Goal: Task Accomplishment & Management: Complete application form

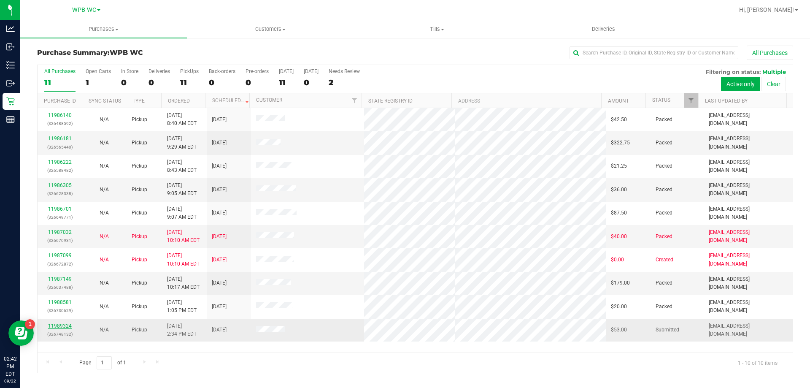
click at [57, 327] on link "11989324" at bounding box center [60, 326] width 24 height 6
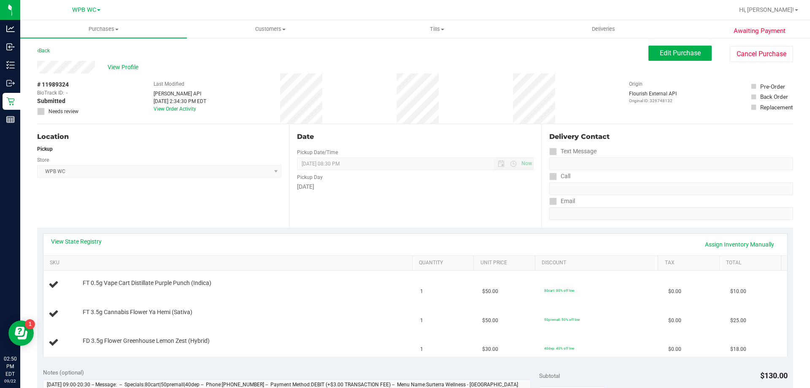
click at [202, 213] on div "Location Pickup Store WPB WC Select Store [PERSON_NAME][GEOGRAPHIC_DATA] [PERSO…" at bounding box center [163, 175] width 252 height 103
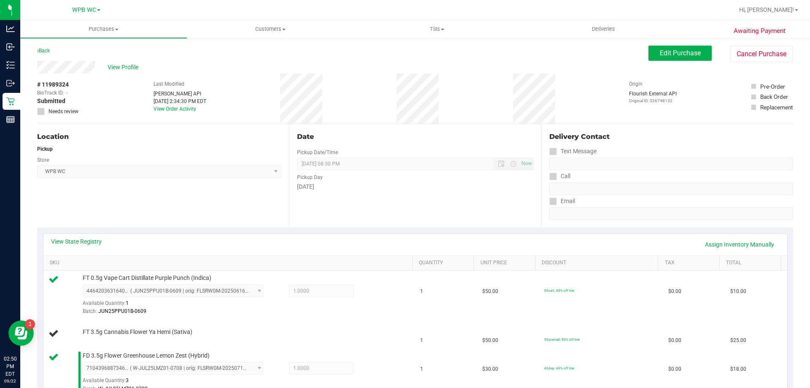
click at [425, 188] on div "[DATE]" at bounding box center [415, 186] width 236 height 9
click at [463, 238] on div "View State Registry Assign Inventory Manually" at bounding box center [415, 244] width 729 height 14
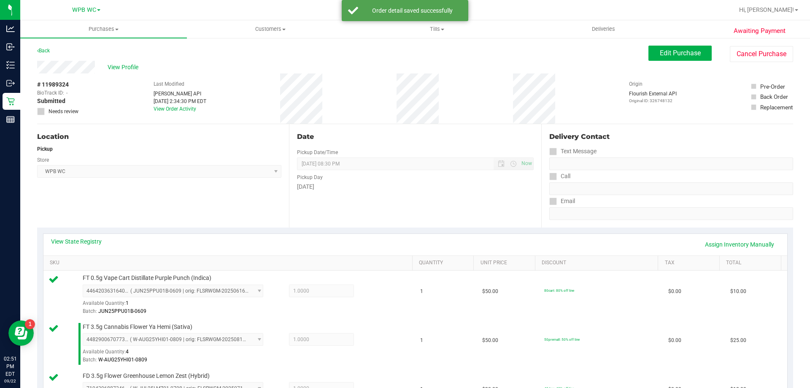
scroll to position [211, 0]
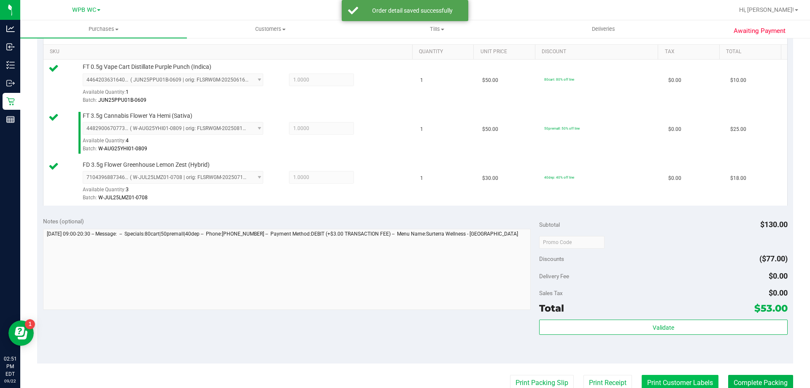
click at [679, 380] on button "Print Customer Labels" at bounding box center [680, 383] width 77 height 16
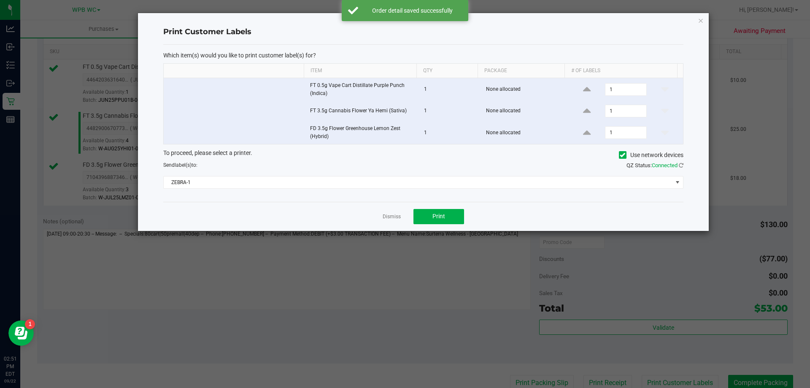
click at [702, 24] on icon "button" at bounding box center [701, 20] width 6 height 10
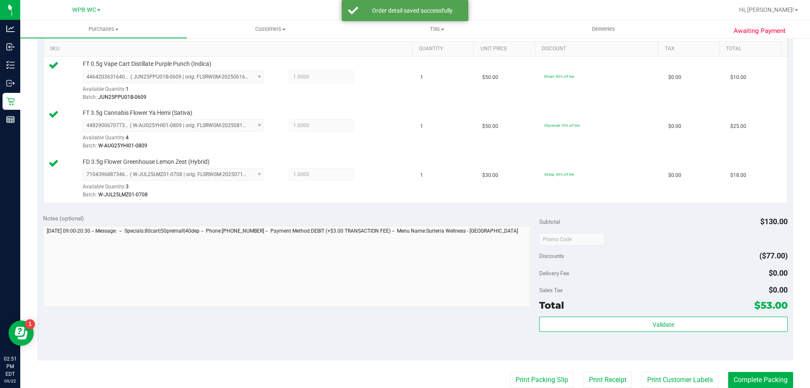
click at [728, 313] on div "Total $53.00" at bounding box center [663, 305] width 248 height 15
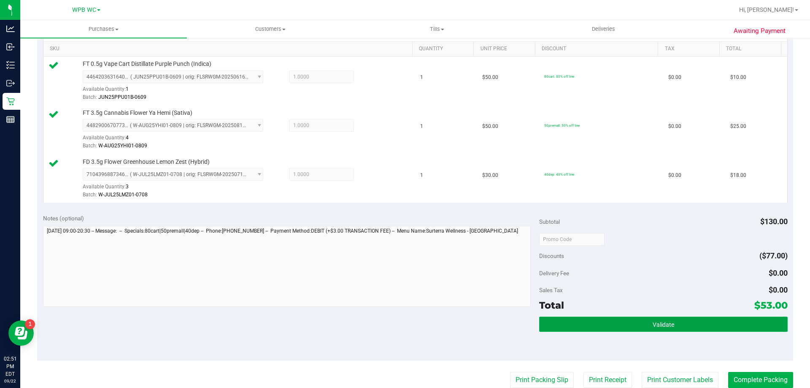
click at [730, 331] on button "Validate" at bounding box center [663, 324] width 248 height 15
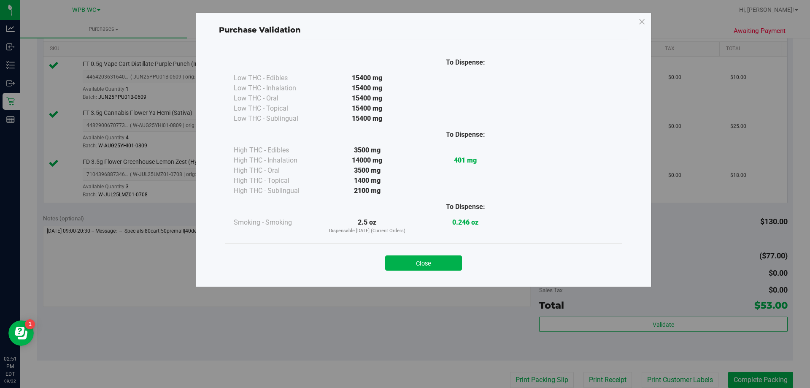
click at [454, 172] on div at bounding box center [466, 170] width 98 height 10
click at [432, 288] on div "Purchase Validation To Dispense: Low THC - Edibles 15400 mg" at bounding box center [408, 194] width 817 height 388
click at [446, 264] on button "Close" at bounding box center [423, 262] width 77 height 15
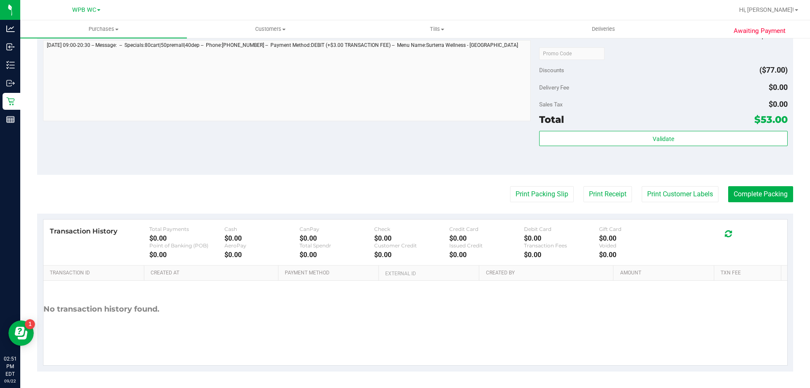
scroll to position [400, 0]
click at [765, 184] on purchase-details "Back Edit Purchase Cancel Purchase View Profile # 11989324 BioTrack ID: - Submi…" at bounding box center [415, 8] width 756 height 726
click at [765, 191] on button "Complete Packing" at bounding box center [761, 194] width 65 height 16
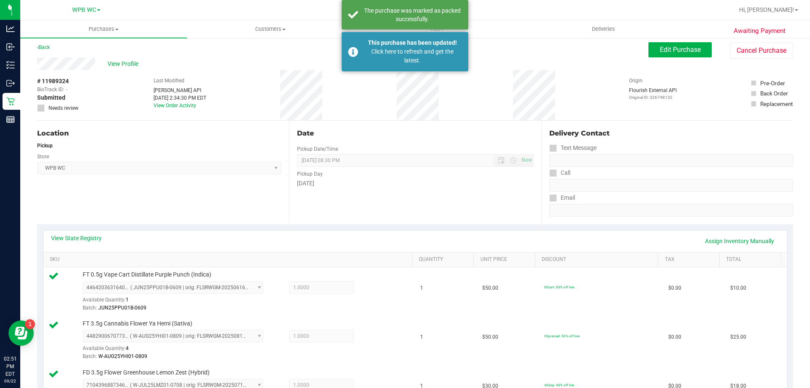
scroll to position [0, 0]
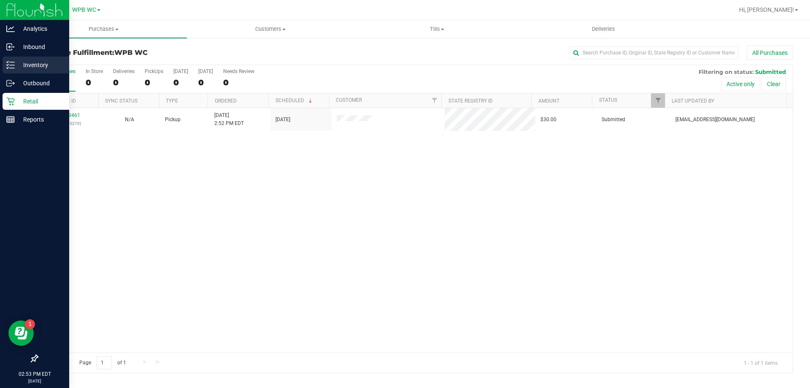
click at [38, 61] on p "Inventory" at bounding box center [40, 65] width 51 height 10
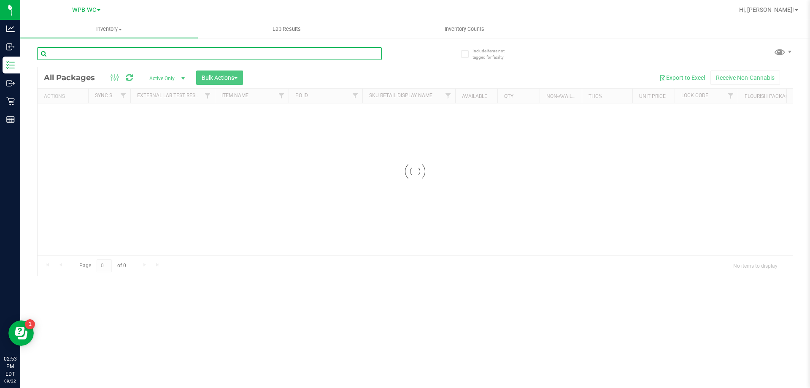
click at [120, 54] on input "text" at bounding box center [209, 53] width 345 height 13
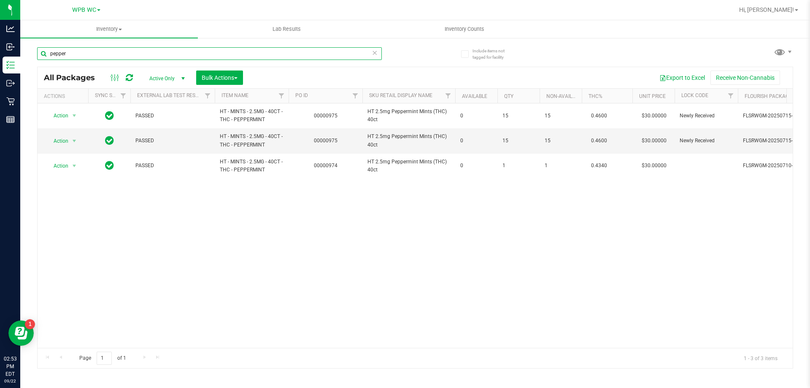
type input "pepper"
click at [255, 270] on div "Action Action Edit attributes Global inventory Locate package Package audit log…" at bounding box center [416, 225] width 756 height 244
click at [225, 264] on div "Action Action Edit attributes Global inventory Locate package Package audit log…" at bounding box center [416, 225] width 756 height 244
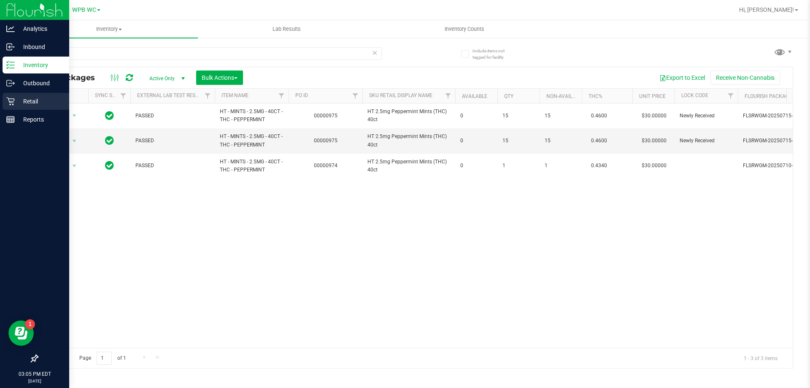
click at [26, 98] on p "Retail" at bounding box center [40, 101] width 51 height 10
